Goal: Transaction & Acquisition: Purchase product/service

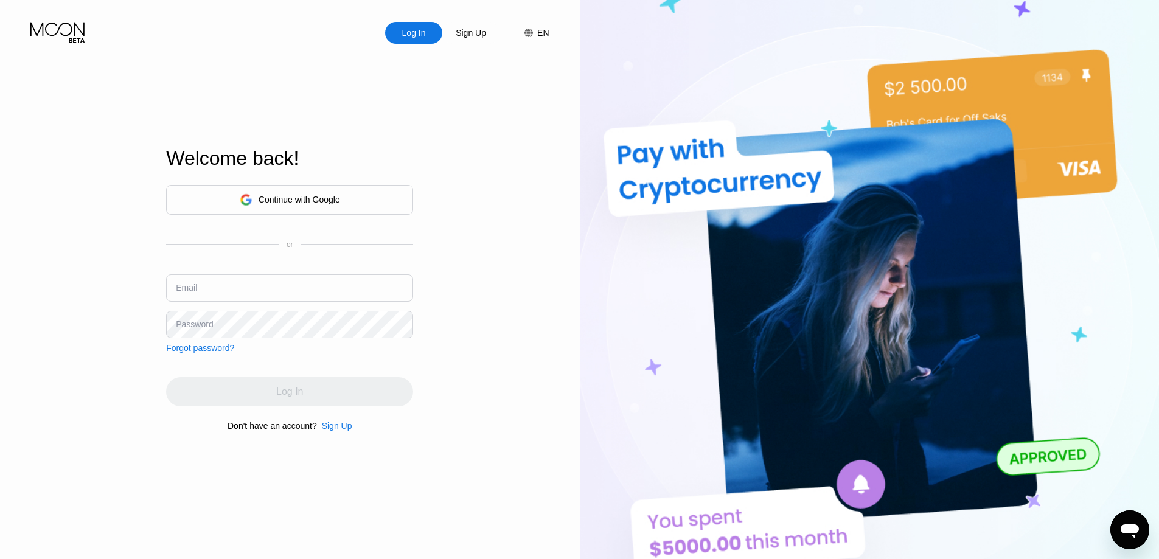
type input "evor.hord@yandex.ru"
click at [301, 195] on div "Continue with Google" at bounding box center [300, 200] width 82 height 10
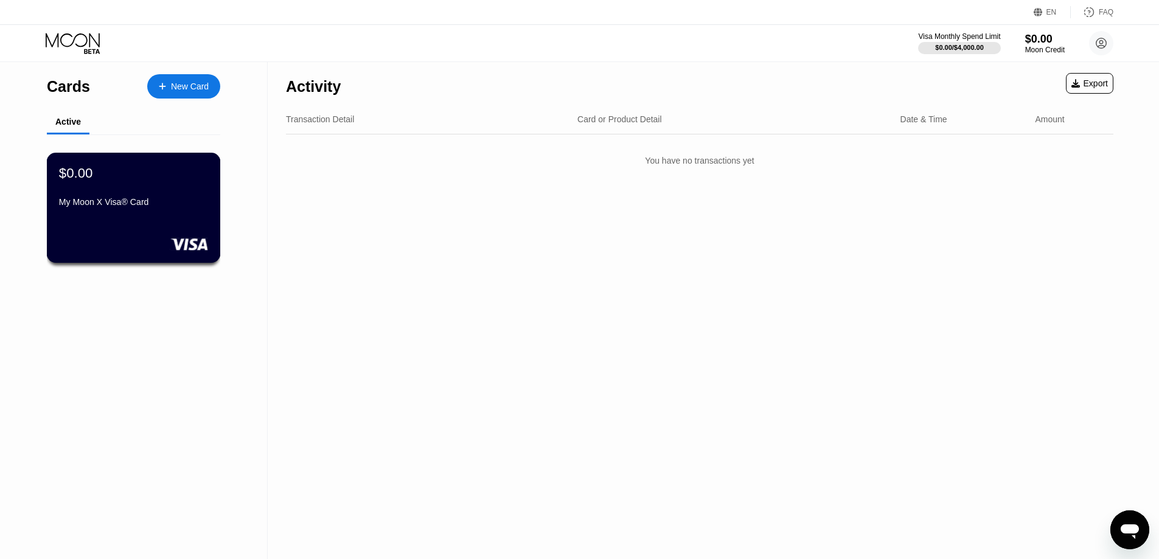
click at [187, 219] on div "$0.00 My Moon X Visa® Card" at bounding box center [134, 208] width 174 height 110
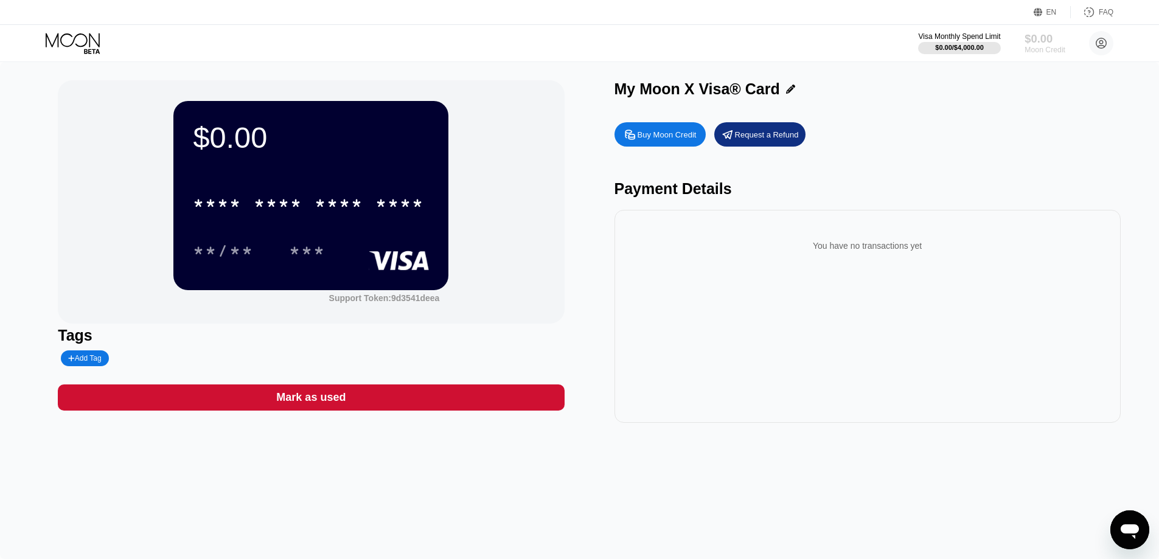
click at [1055, 44] on div "$0.00" at bounding box center [1045, 38] width 41 height 13
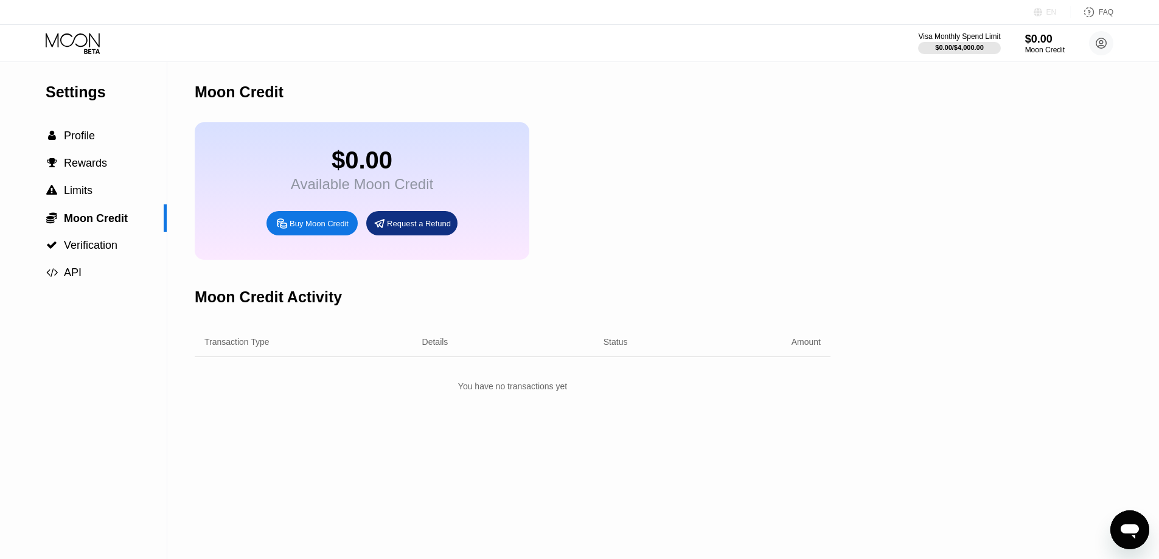
click at [1041, 10] on icon at bounding box center [1038, 12] width 9 height 9
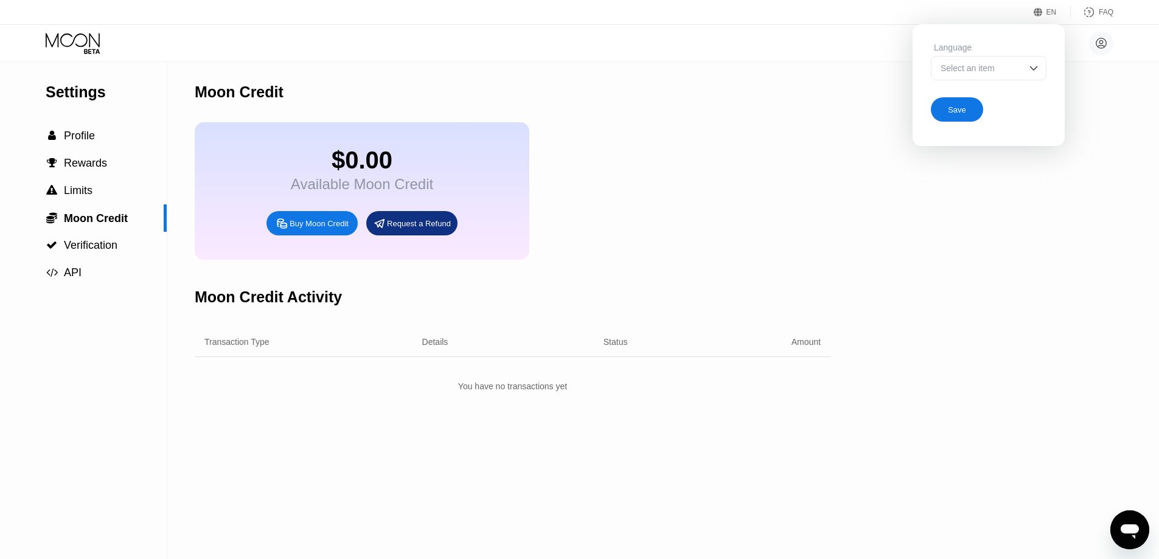
click at [1009, 68] on div "Select an item" at bounding box center [980, 68] width 84 height 10
click at [1039, 74] on img at bounding box center [1034, 68] width 12 height 12
click at [979, 121] on div at bounding box center [989, 117] width 114 height 24
click at [995, 63] on div at bounding box center [989, 68] width 116 height 24
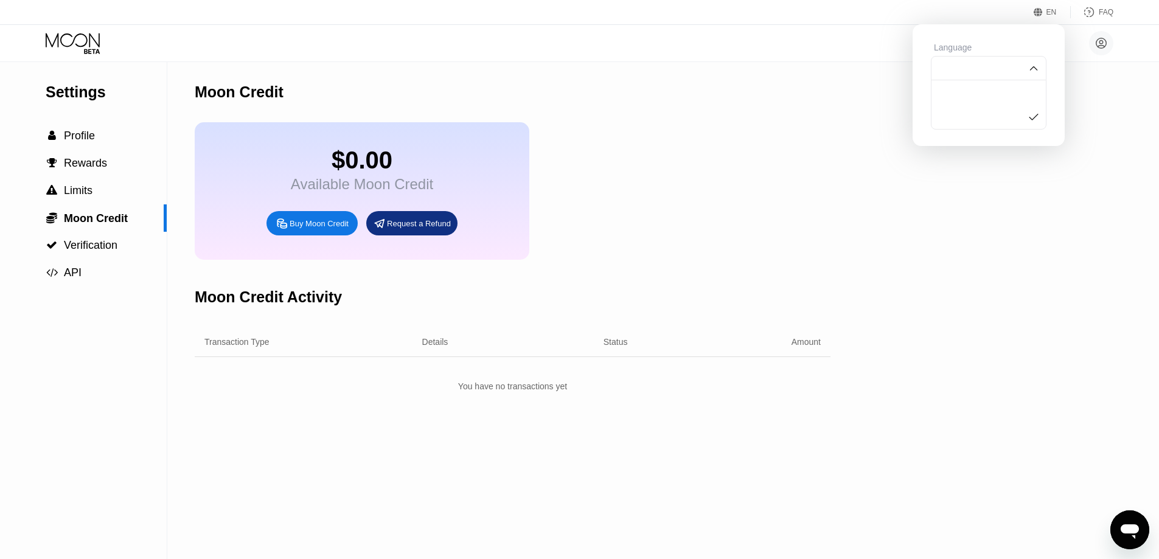
click at [967, 90] on div at bounding box center [989, 92] width 114 height 24
drag, startPoint x: 1056, startPoint y: 0, endPoint x: 1055, endPoint y: 12, distance: 11.6
click at [1056, 2] on div "EN Language Save FAQ" at bounding box center [579, 12] width 1159 height 25
click at [1052, 14] on div "EN" at bounding box center [1052, 12] width 10 height 9
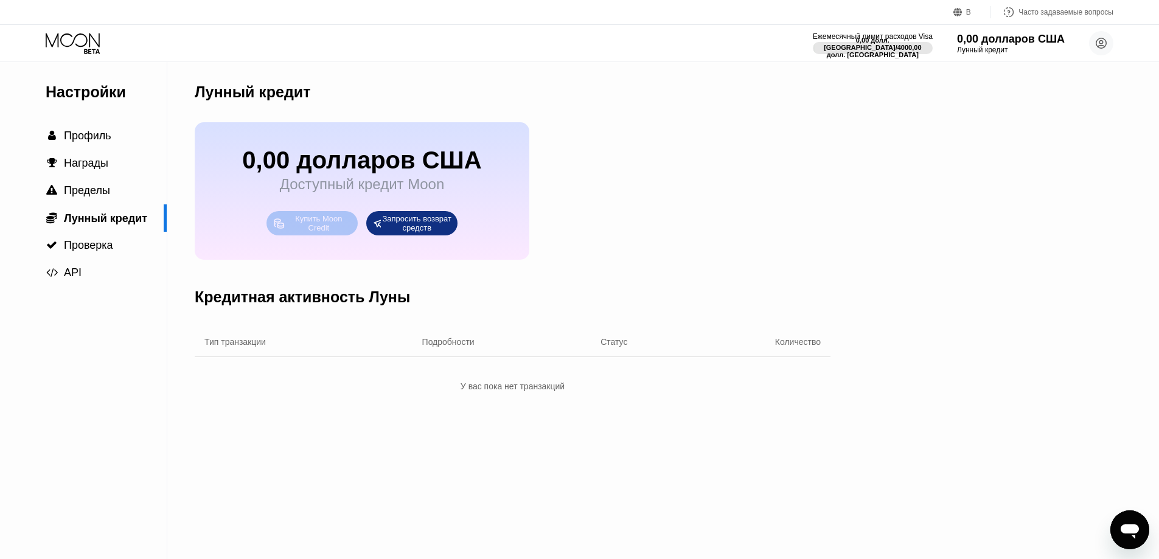
click at [321, 232] on font "Купить Moon Credit" at bounding box center [319, 223] width 49 height 18
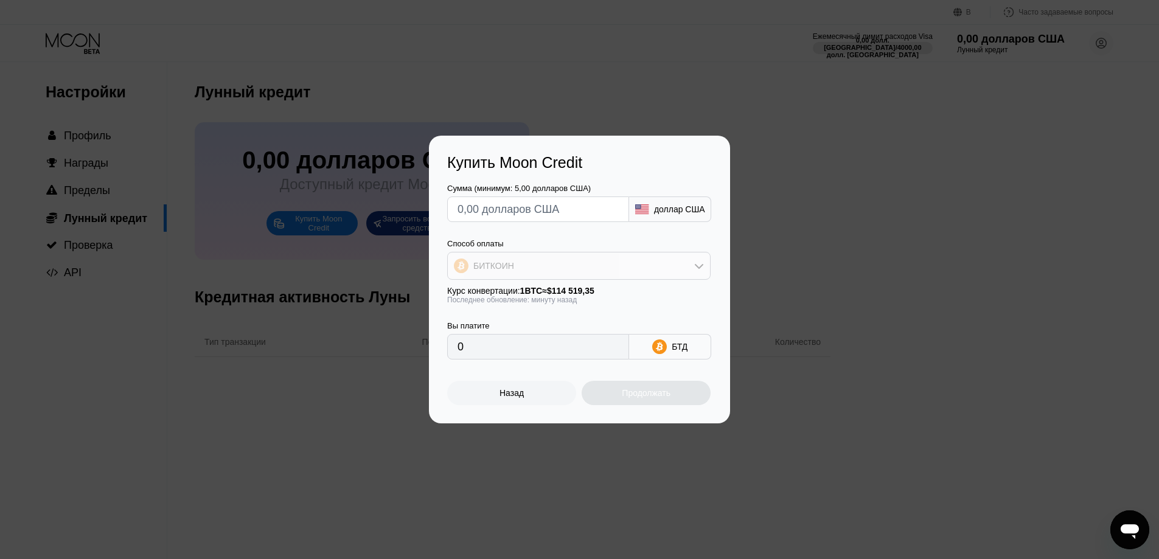
click at [699, 262] on icon at bounding box center [699, 266] width 10 height 10
click at [655, 327] on div "USDT на TRON" at bounding box center [586, 326] width 229 height 10
click at [635, 272] on div "USDT на TRON" at bounding box center [579, 266] width 262 height 24
click at [601, 304] on div "БИТКОИН" at bounding box center [586, 300] width 229 height 10
type input "0"
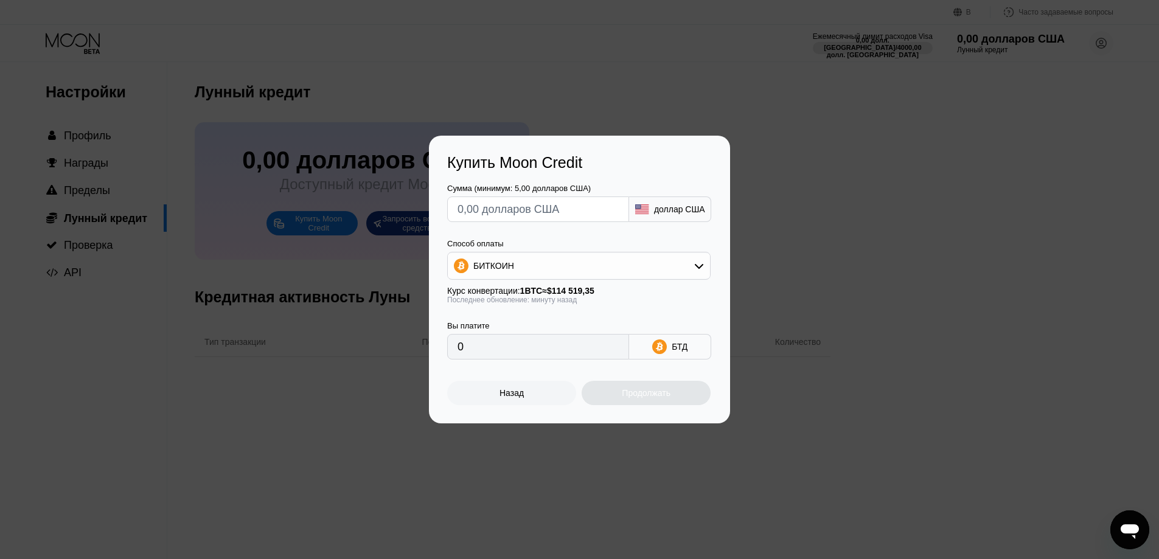
click at [537, 356] on input "0" at bounding box center [538, 347] width 161 height 24
click at [462, 349] on input "0" at bounding box center [538, 347] width 161 height 24
click at [496, 370] on div "Назад Продолжать" at bounding box center [579, 383] width 265 height 46
click at [507, 351] on input "0" at bounding box center [538, 347] width 161 height 24
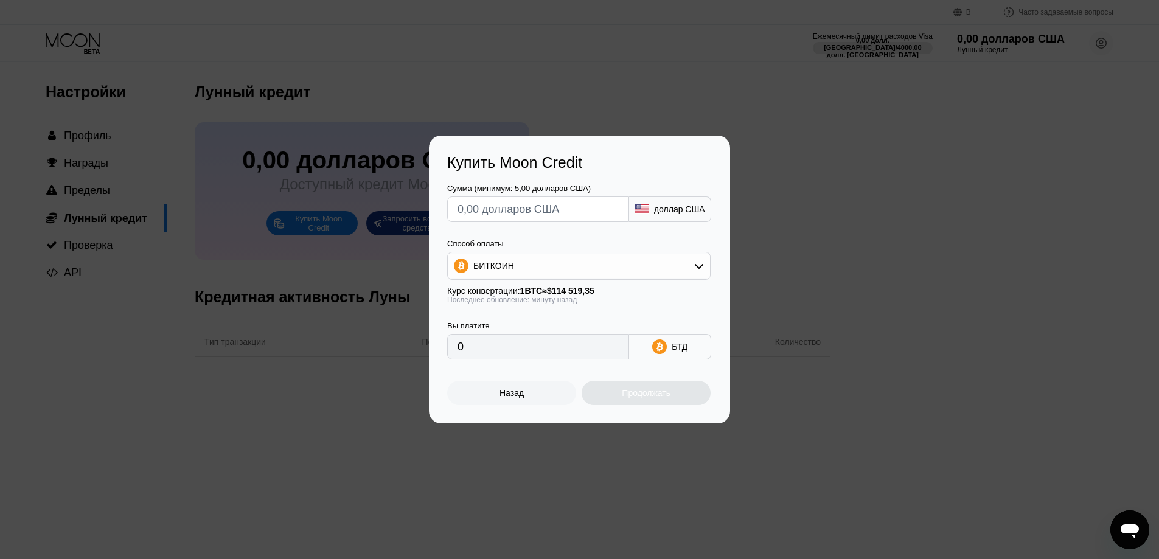
click at [512, 210] on input "text" at bounding box center [538, 209] width 161 height 24
type input "$3"
type input "0.00002621"
click at [512, 210] on input "$3" at bounding box center [538, 209] width 161 height 24
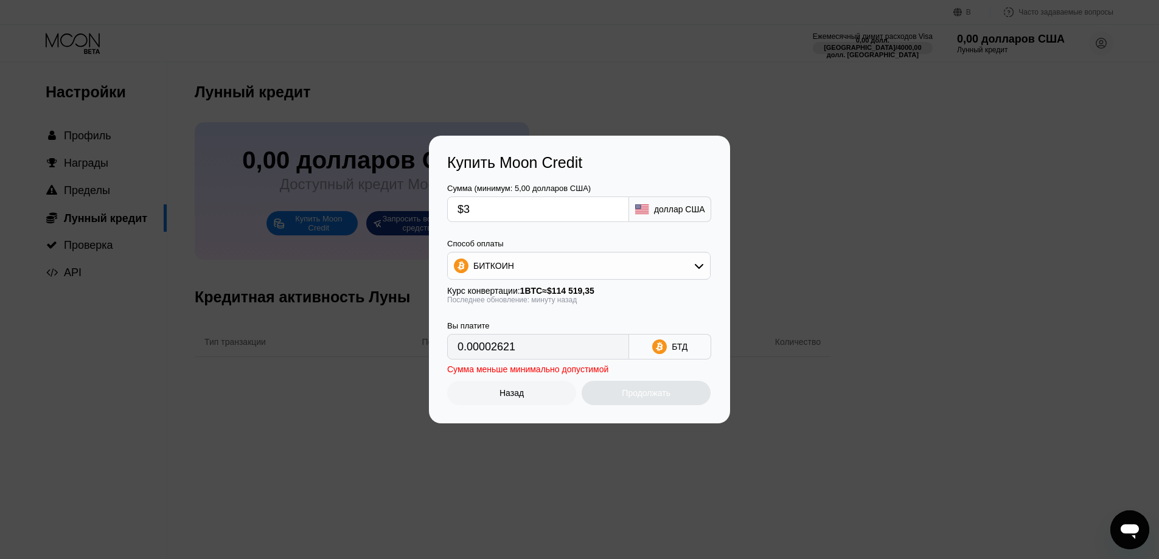
type input "$5"
type input "0.00004368"
type input "$5"
click at [616, 398] on div "Продолжать" at bounding box center [646, 393] width 129 height 24
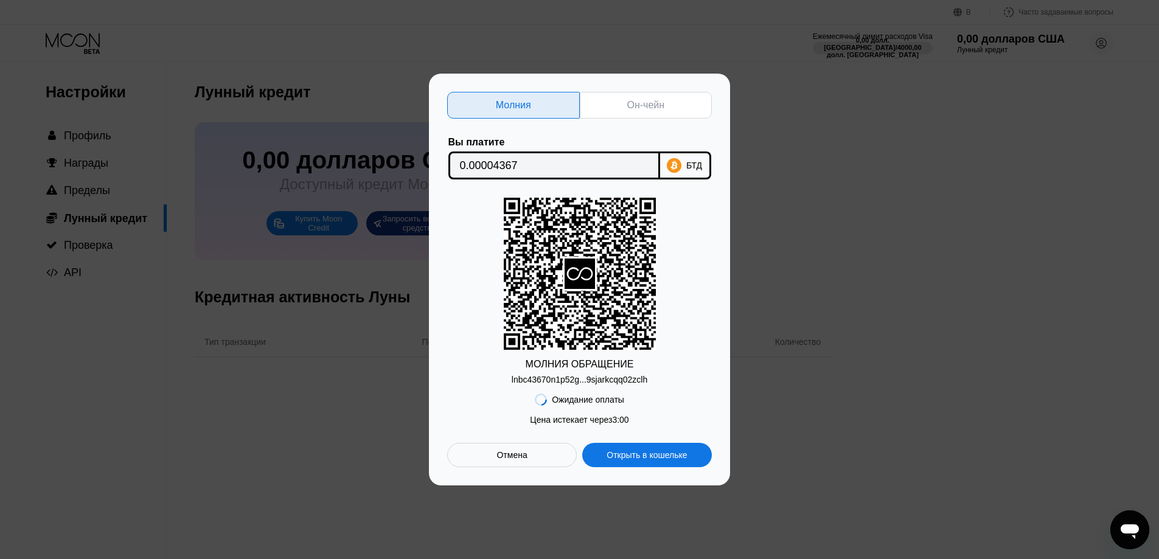
click at [961, 310] on div "Молния Он-чейн Вы платите 0.00004367 БТД МОЛНИЯ ОБРАЩЕНИЕ lnbc43670n1p52g...9sj…" at bounding box center [579, 280] width 1159 height 412
click at [518, 458] on font "Отмена" at bounding box center [512, 455] width 30 height 10
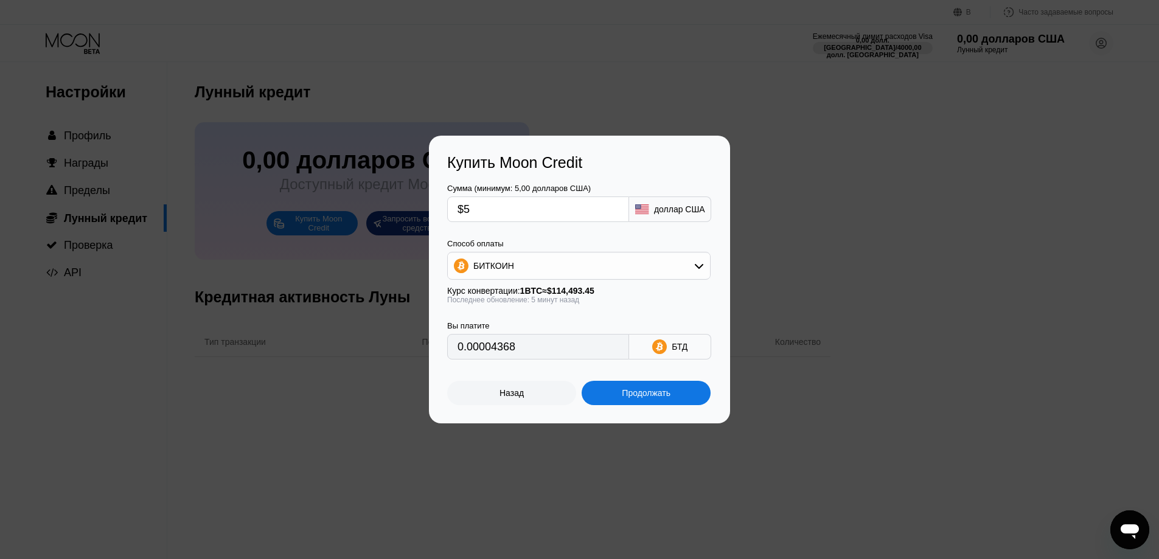
click at [967, 292] on div "Купить Moon Credit Сумма (минимум: 5,00 долларов США) $5 доллар США Способ опла…" at bounding box center [579, 280] width 1159 height 288
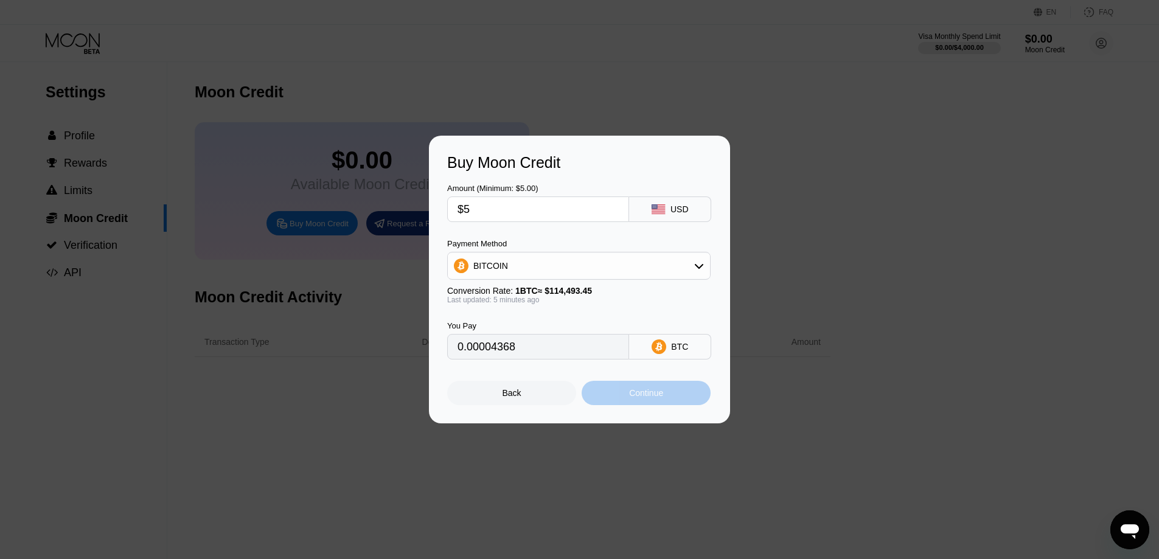
click at [640, 397] on div "Continue" at bounding box center [646, 393] width 34 height 10
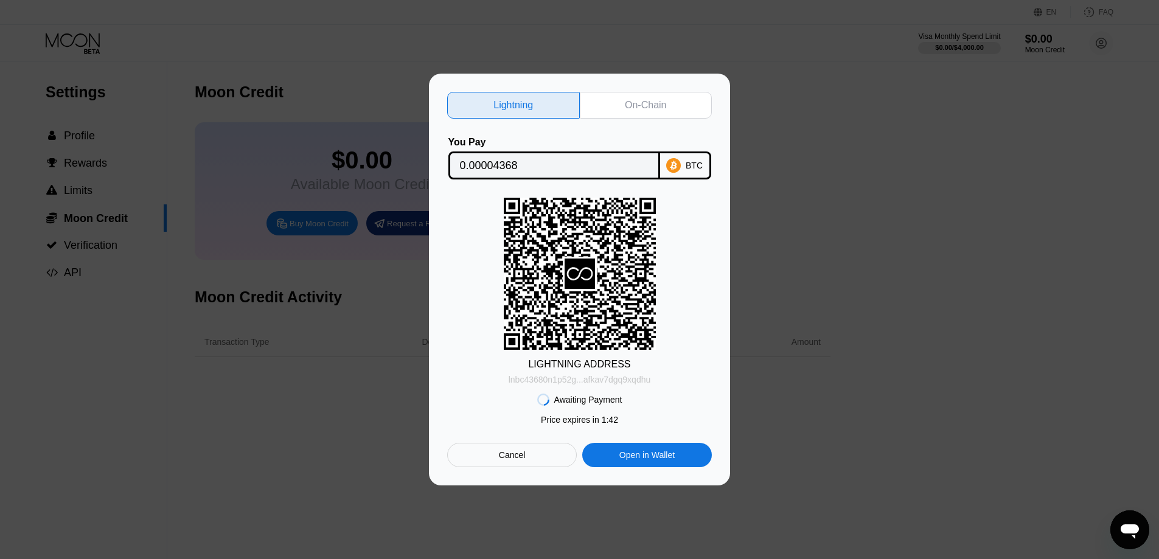
click at [640, 380] on div "lnbc43680n1p52g...afkav7dgq9xqdhu" at bounding box center [580, 380] width 142 height 10
click at [594, 266] on icon at bounding box center [580, 274] width 30 height 30
click at [584, 273] on icon at bounding box center [580, 274] width 30 height 30
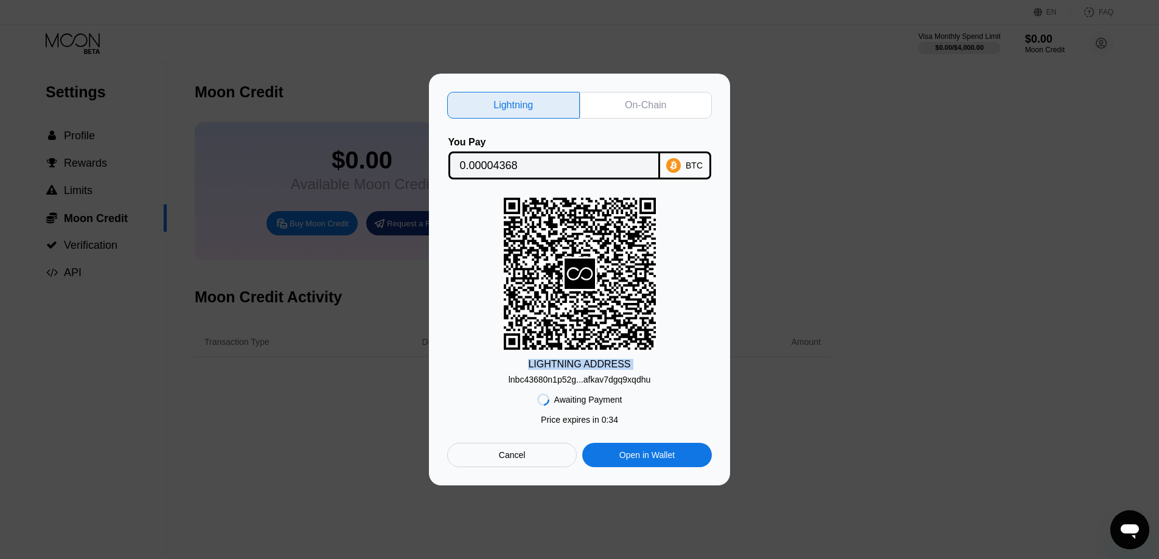
click at [652, 92] on div "On-Chain" at bounding box center [646, 105] width 133 height 27
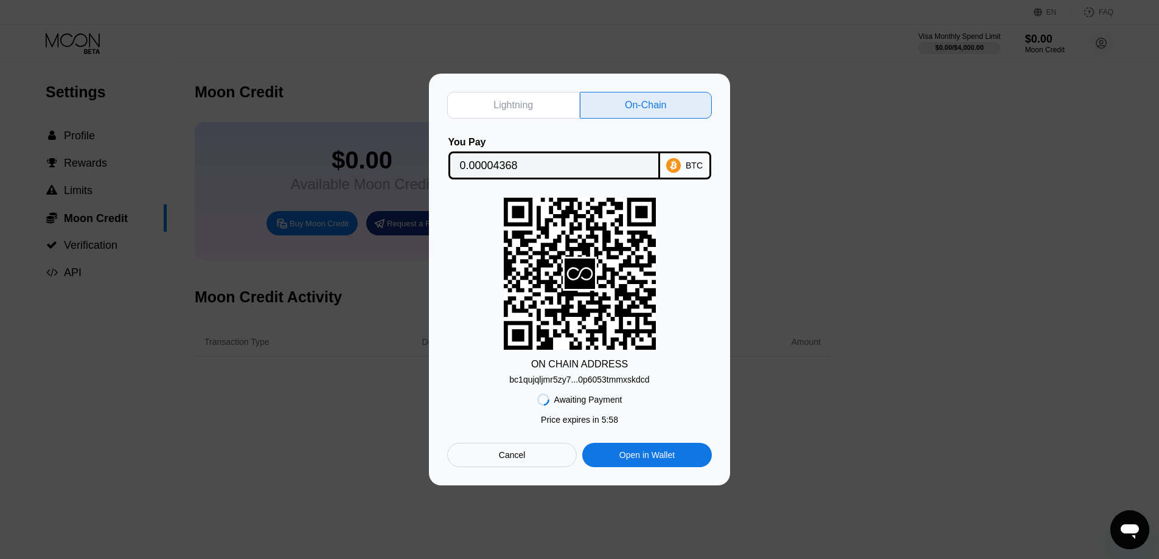
click at [615, 384] on div "bc1qujqljmr5zy7...0p6053tmmxskdcd" at bounding box center [579, 380] width 140 height 10
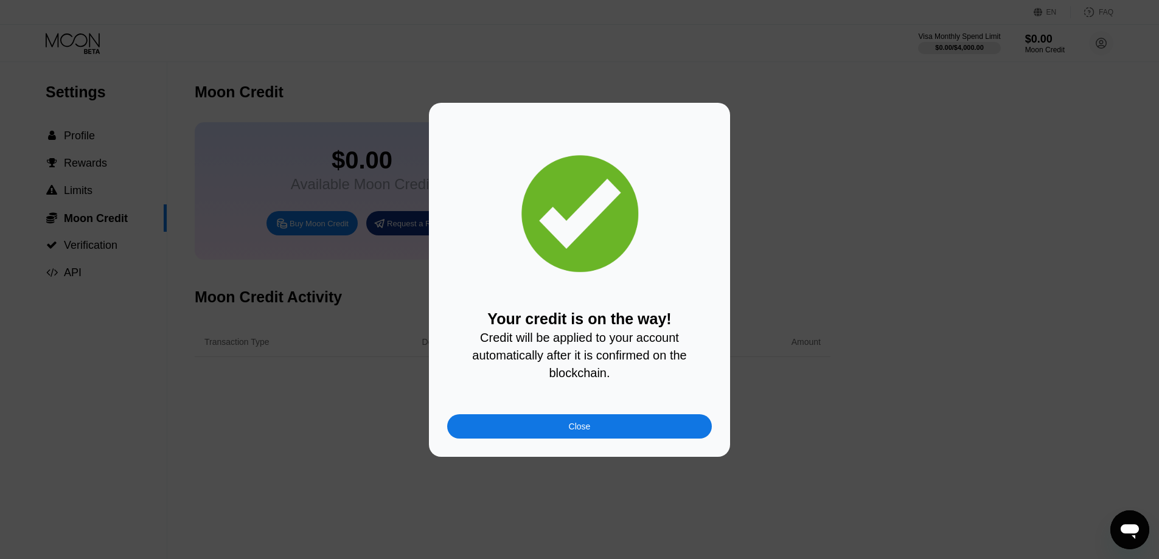
click at [563, 432] on div "Close" at bounding box center [579, 426] width 265 height 24
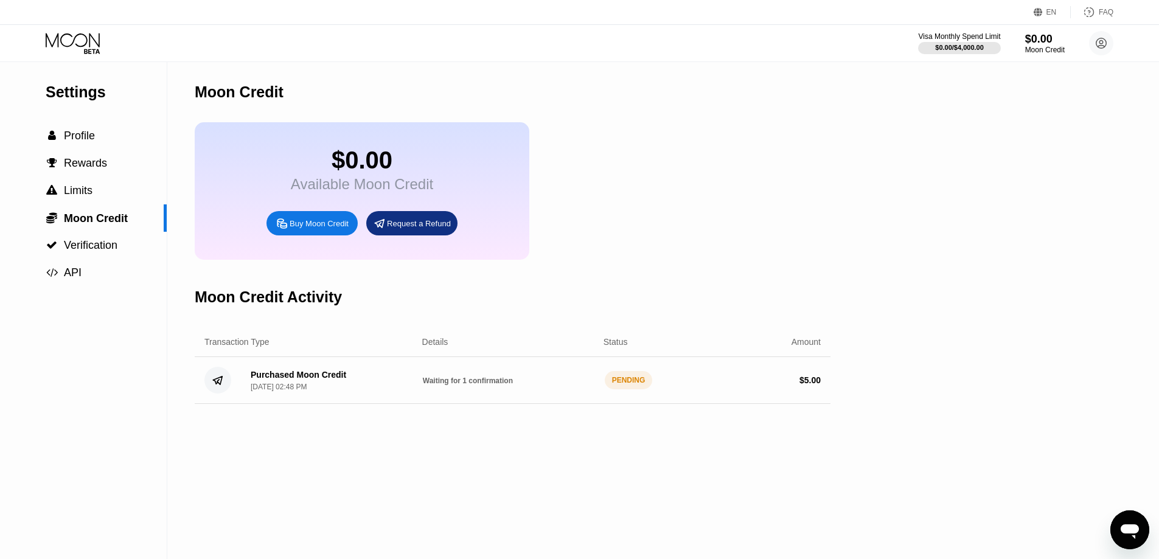
click at [460, 559] on div "Moon Credit $0.00 Available Moon Credit Buy Moon Credit Request a Refund Moon C…" at bounding box center [513, 310] width 636 height 497
